Goal: Information Seeking & Learning: Find specific fact

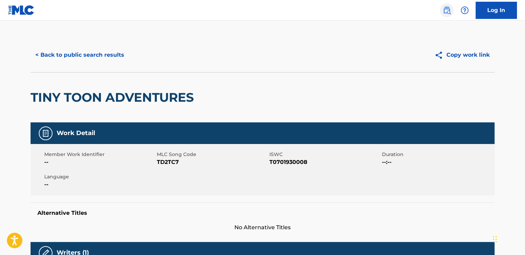
click at [445, 7] on img at bounding box center [447, 10] width 8 height 8
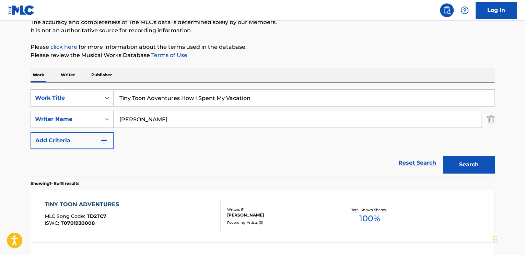
scroll to position [69, 0]
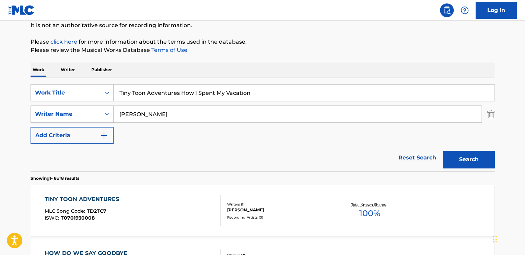
click at [209, 96] on input "Tiny Toon Adventures How I Spent My Vacation" at bounding box center [304, 92] width 381 height 16
paste input "點星"
type input "點星"
click at [493, 114] on img "Search Form" at bounding box center [491, 113] width 8 height 17
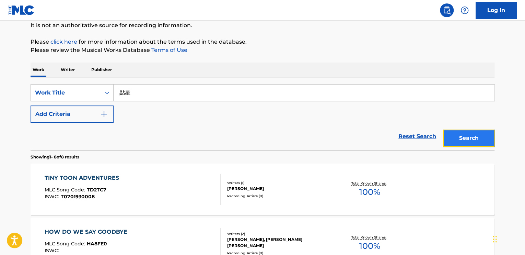
click at [477, 137] on button "Search" at bounding box center [469, 137] width 52 height 17
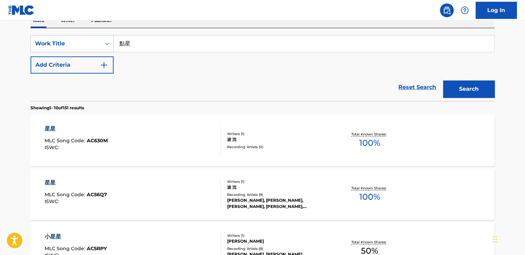
scroll to position [0, 0]
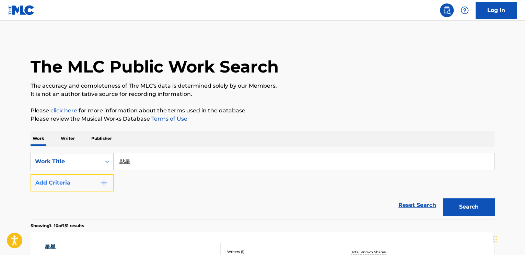
click at [91, 187] on button "Add Criteria" at bounding box center [72, 182] width 83 height 17
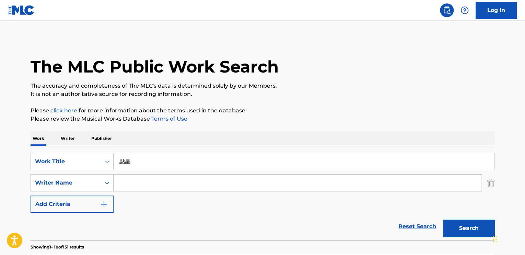
click at [141, 183] on input "Search Form" at bounding box center [298, 182] width 368 height 16
type input "[PERSON_NAME]"
click at [458, 221] on button "Search" at bounding box center [469, 227] width 52 height 17
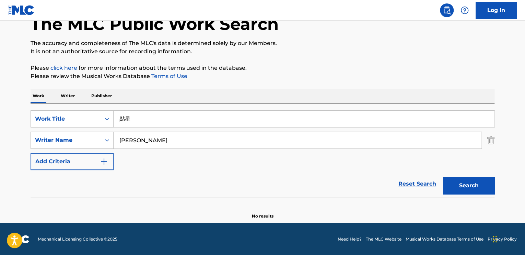
scroll to position [43, 0]
click at [196, 135] on input "[PERSON_NAME]" at bounding box center [298, 140] width 368 height 16
type input "\"
click at [141, 115] on input "點星" at bounding box center [304, 118] width 381 height 16
type input "[PERSON_NAME]"
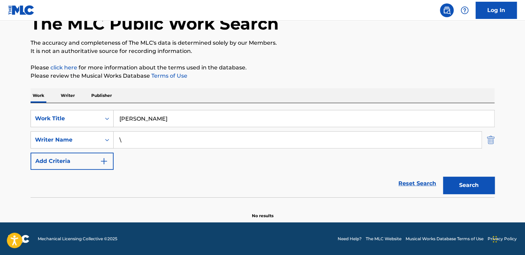
click at [493, 143] on img "Search Form" at bounding box center [491, 139] width 8 height 17
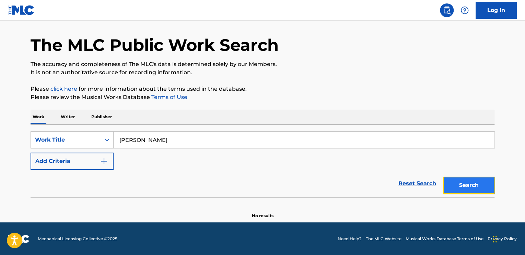
click at [484, 181] on button "Search" at bounding box center [469, 185] width 52 height 17
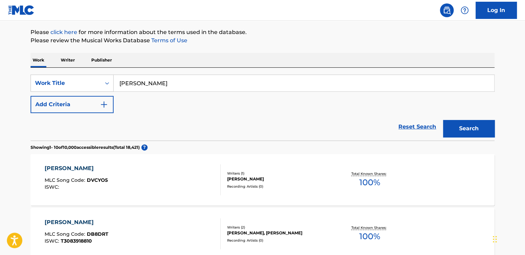
scroll to position [90, 0]
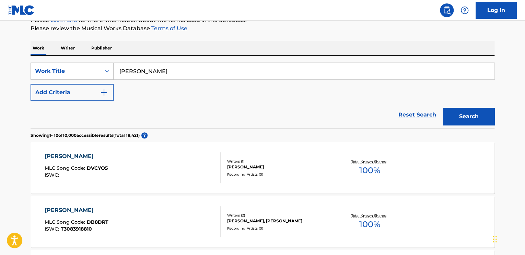
click at [284, 173] on div "Recording Artists ( 0 )" at bounding box center [279, 174] width 104 height 5
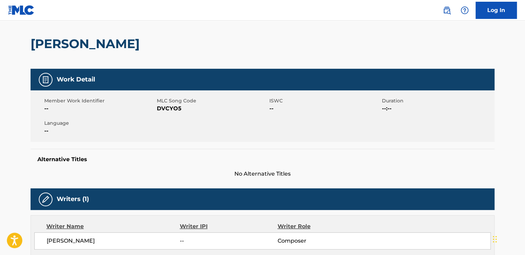
scroll to position [34, 0]
